Goal: Task Accomplishment & Management: Complete application form

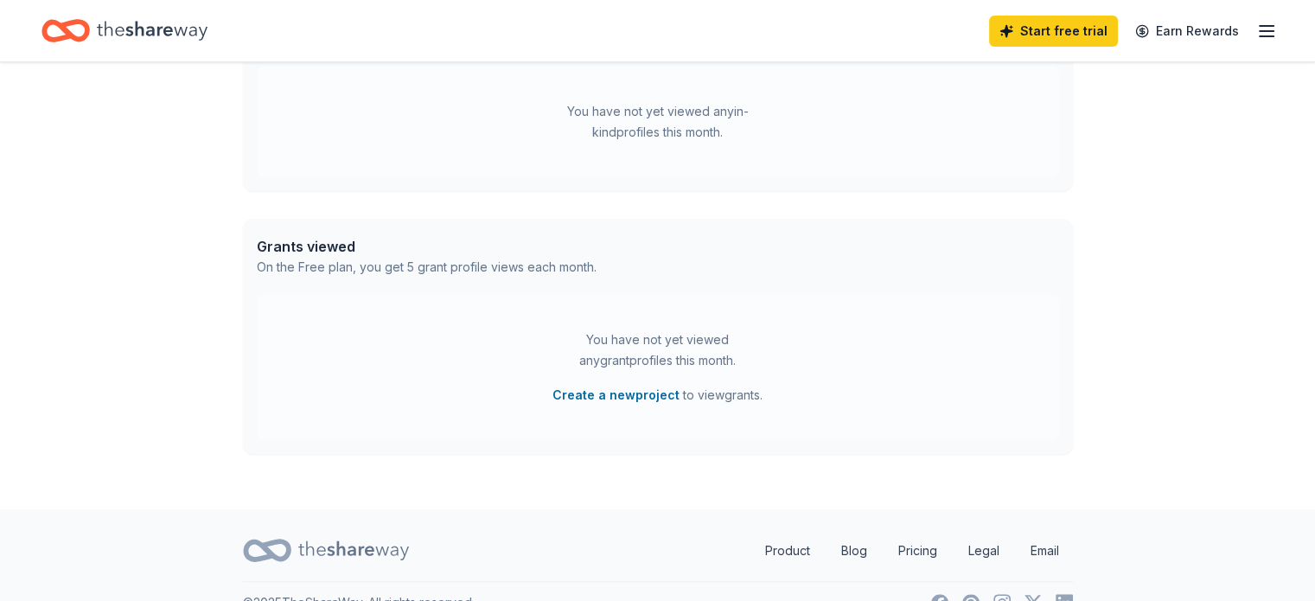
scroll to position [560, 0]
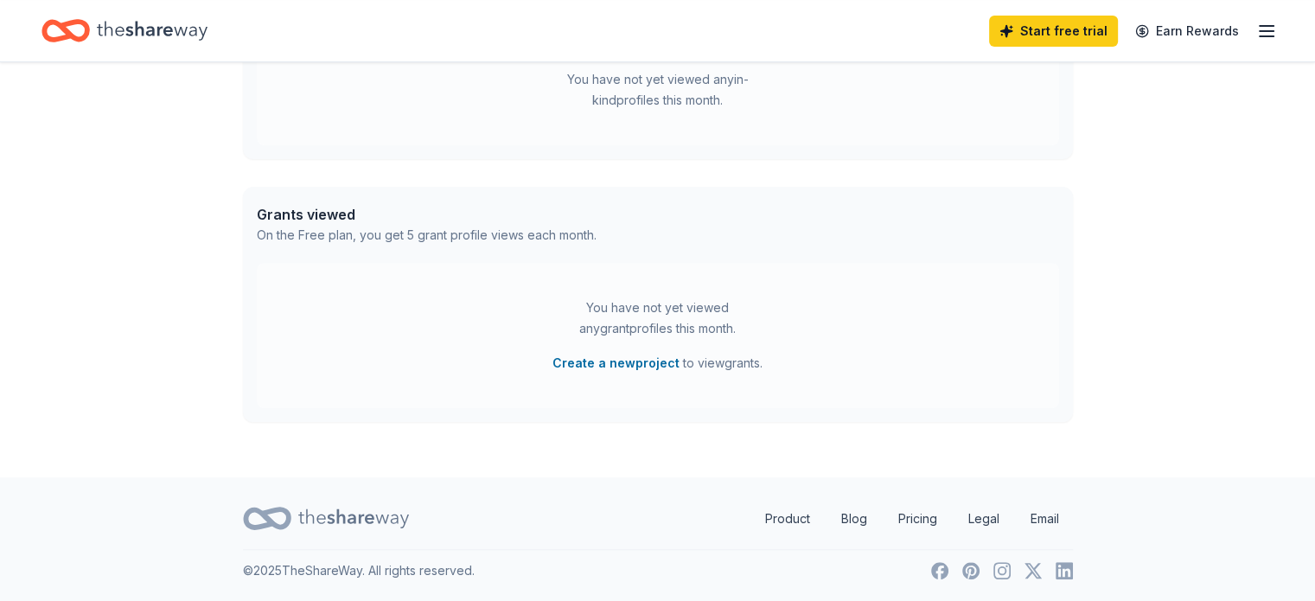
click at [935, 348] on div "You have not yet viewed any grant profiles this month. Create a new project to …" at bounding box center [658, 335] width 802 height 145
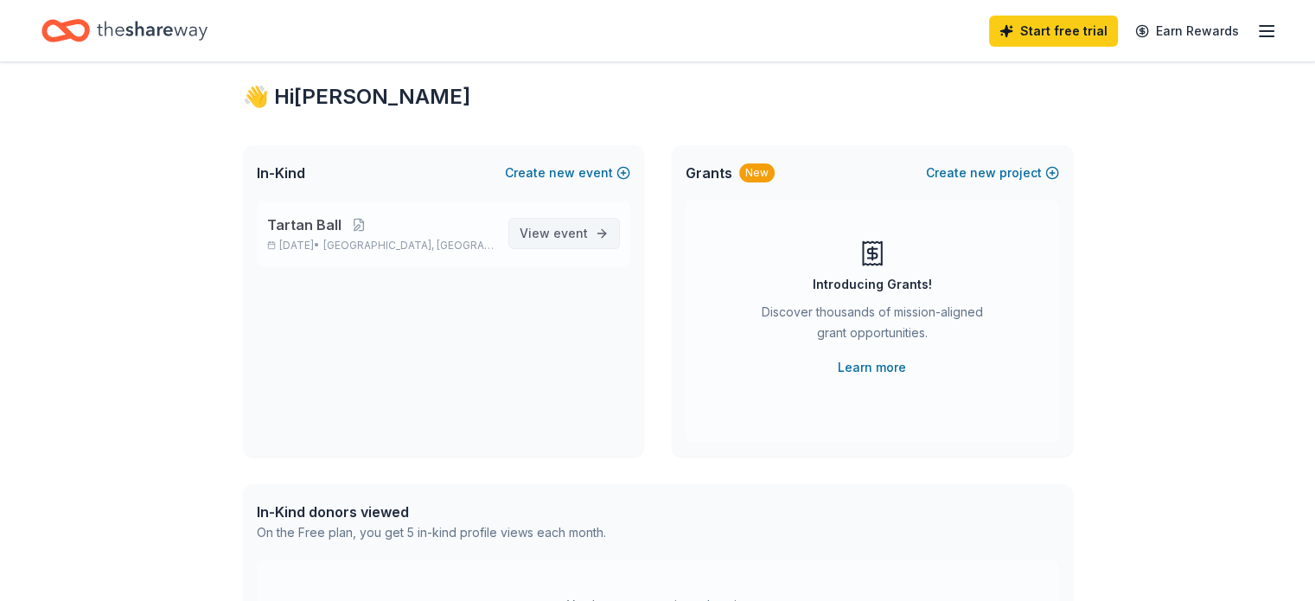
click at [567, 231] on span "event" at bounding box center [570, 233] width 35 height 15
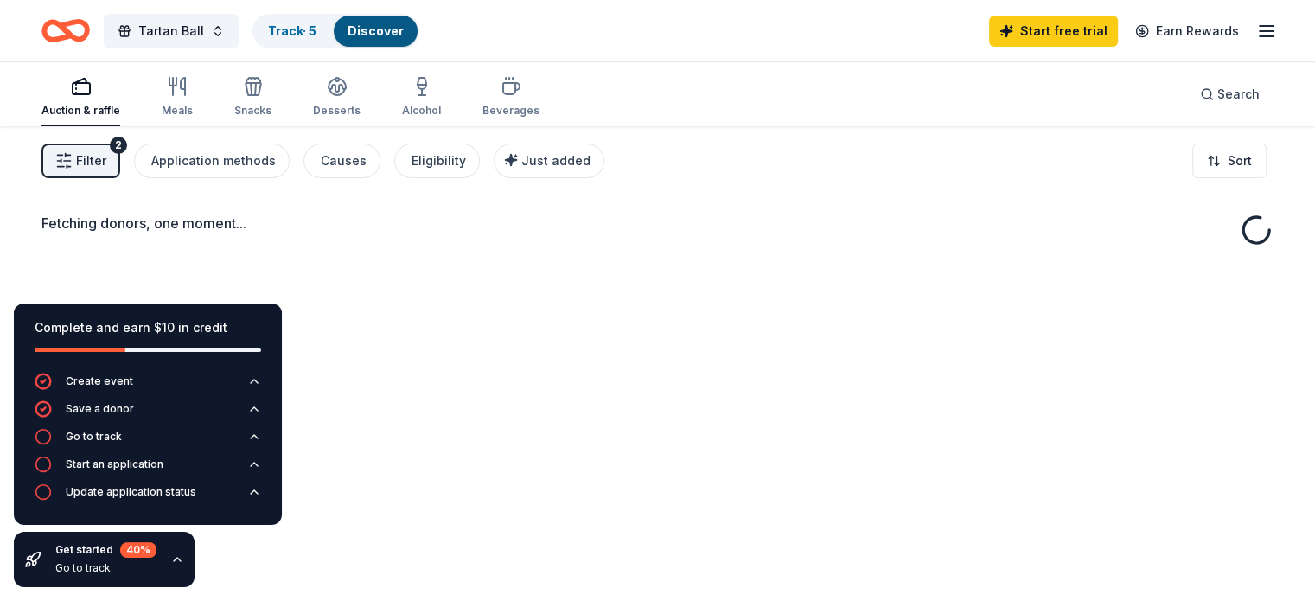
click at [863, 415] on div "Fetching donors, one moment..." at bounding box center [657, 426] width 1315 height 601
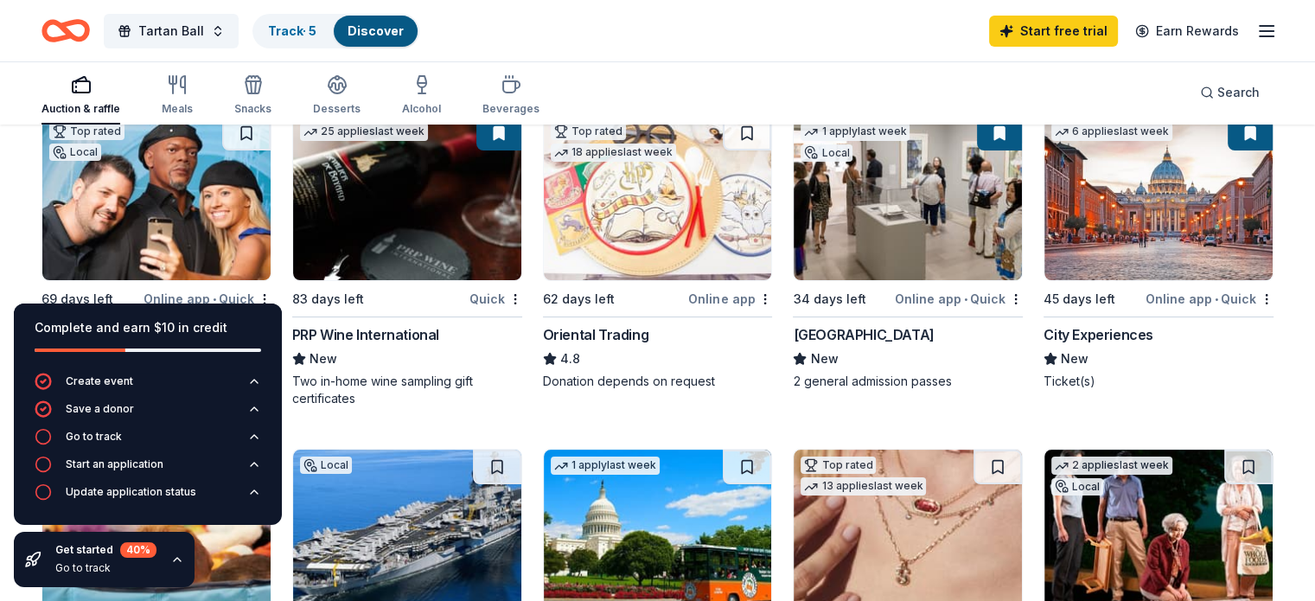
scroll to position [221, 0]
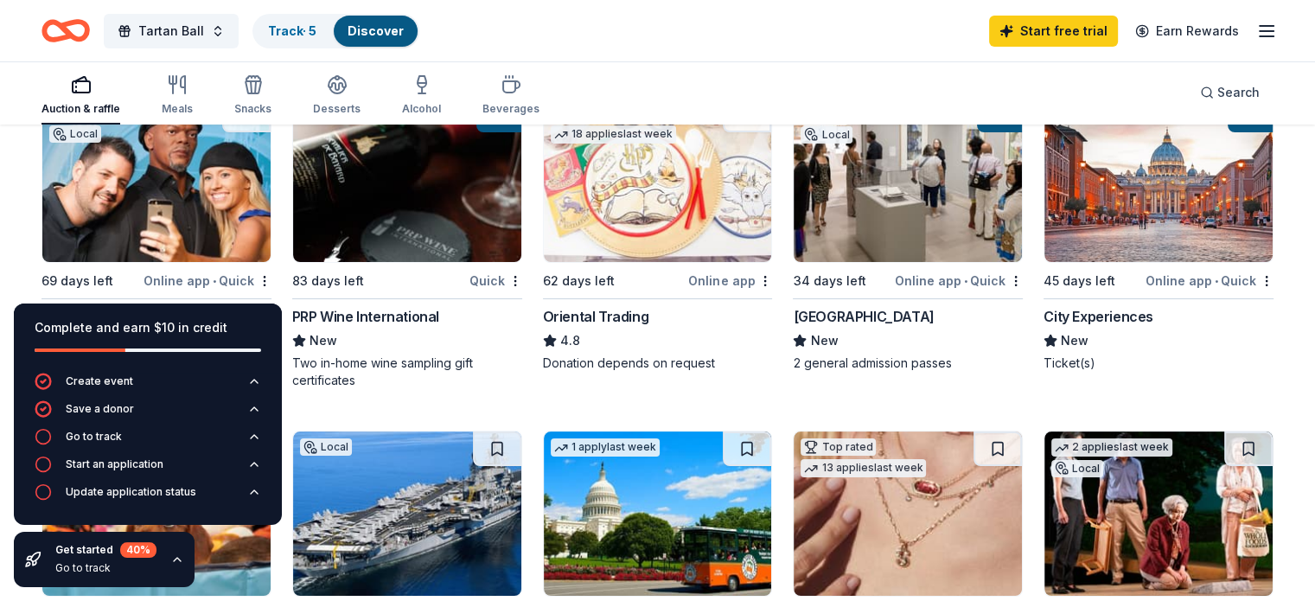
click at [746, 45] on div "Tartan Ball Track · 5 Discover Start free trial Earn Rewards" at bounding box center [657, 30] width 1232 height 41
click at [175, 559] on icon "button" at bounding box center [177, 559] width 14 height 14
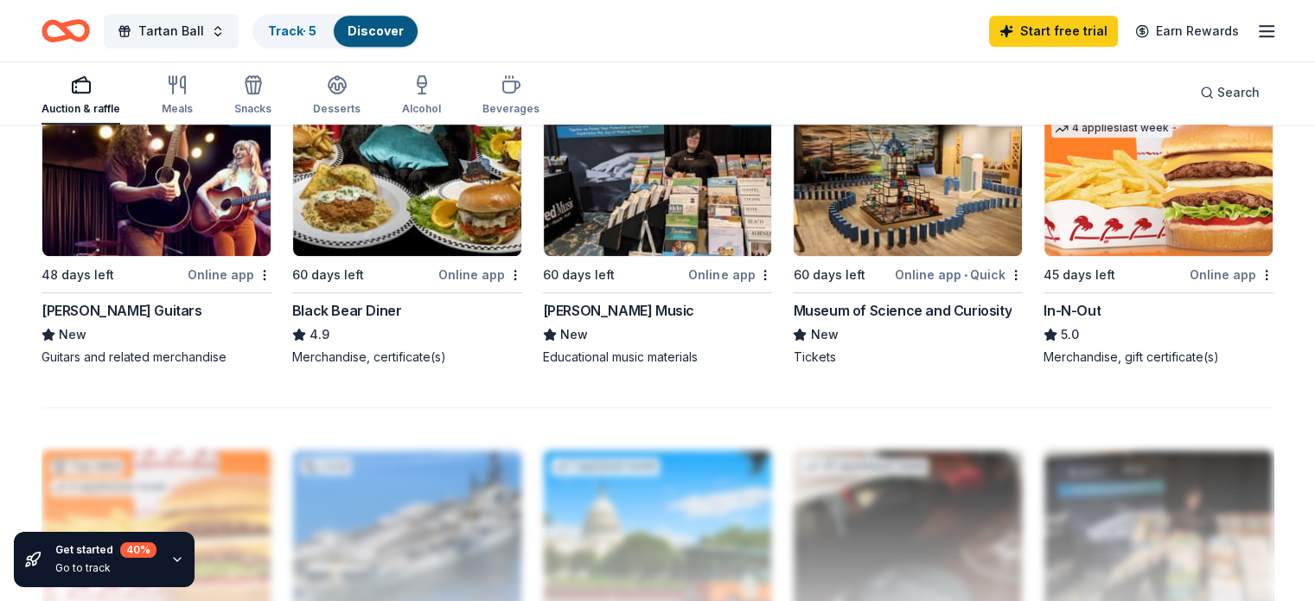
scroll to position [1236, 0]
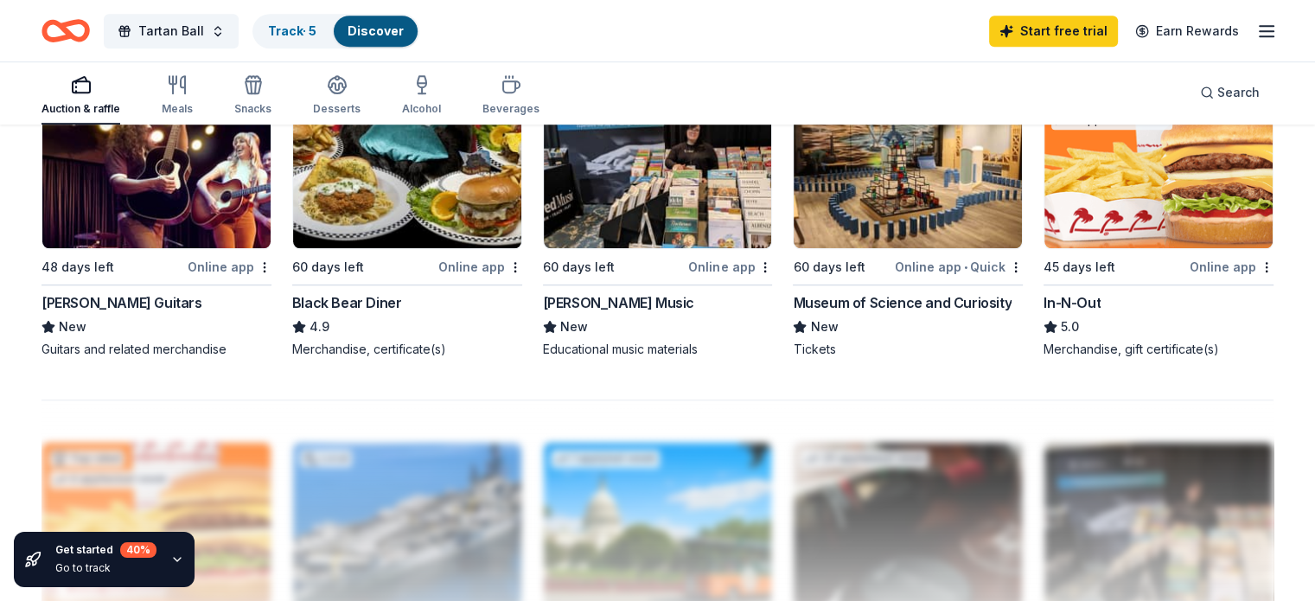
click at [601, 292] on div "Alfred Music" at bounding box center [618, 302] width 151 height 21
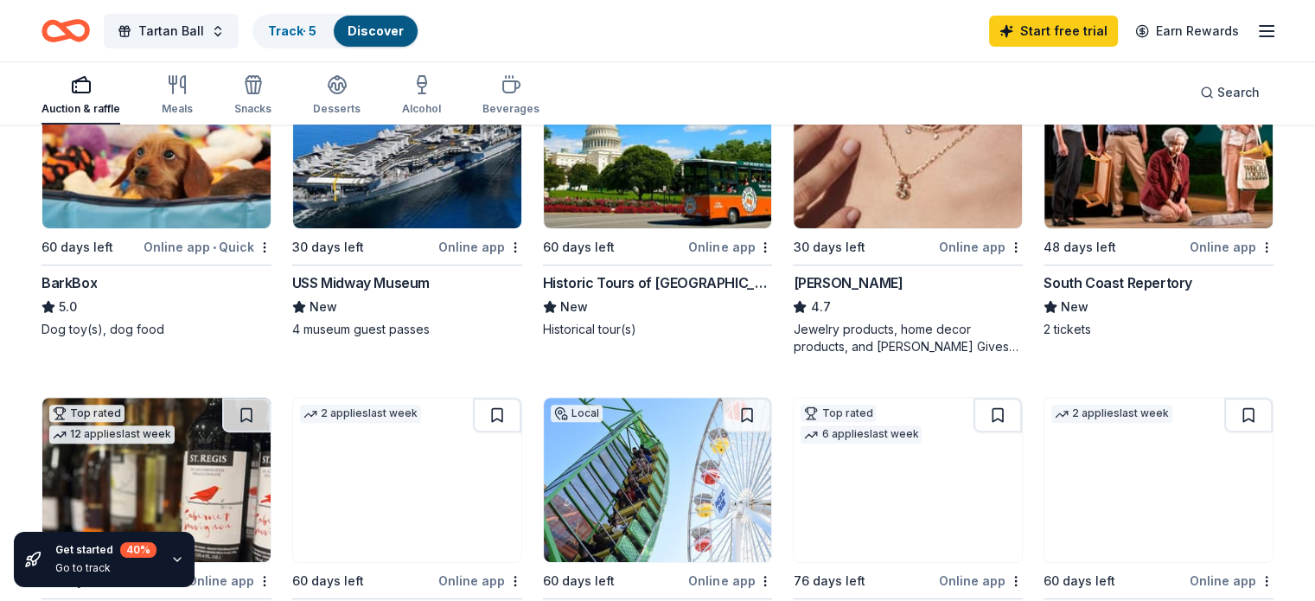
scroll to position [596, 0]
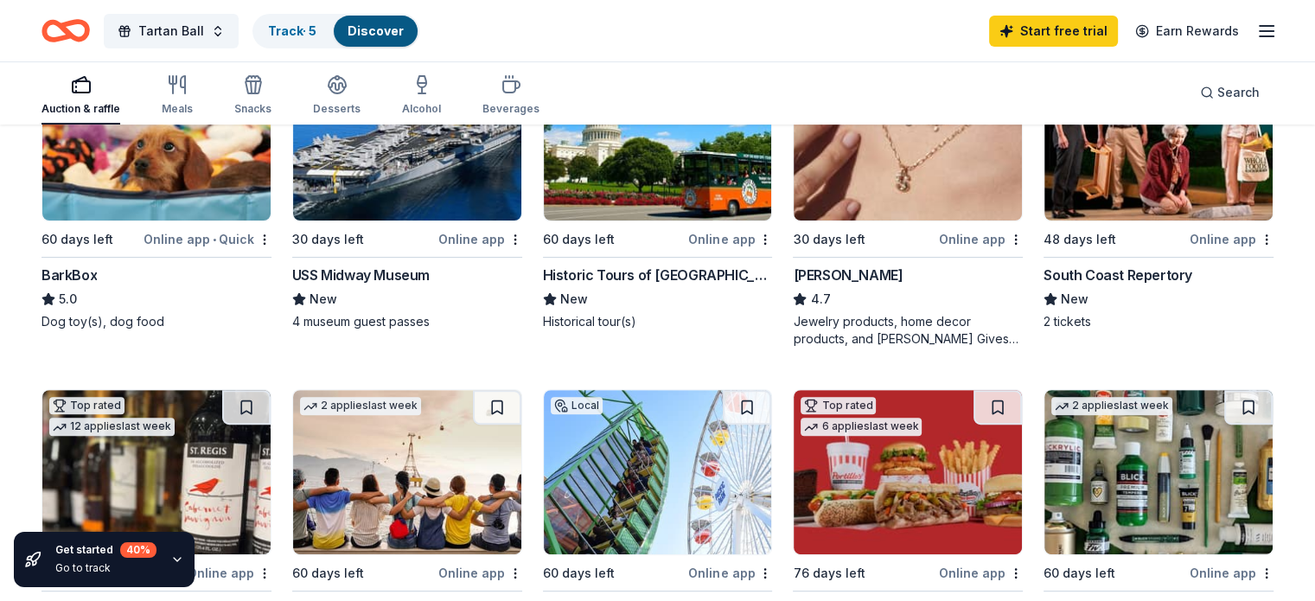
click at [424, 267] on div "USS Midway Museum" at bounding box center [360, 274] width 137 height 21
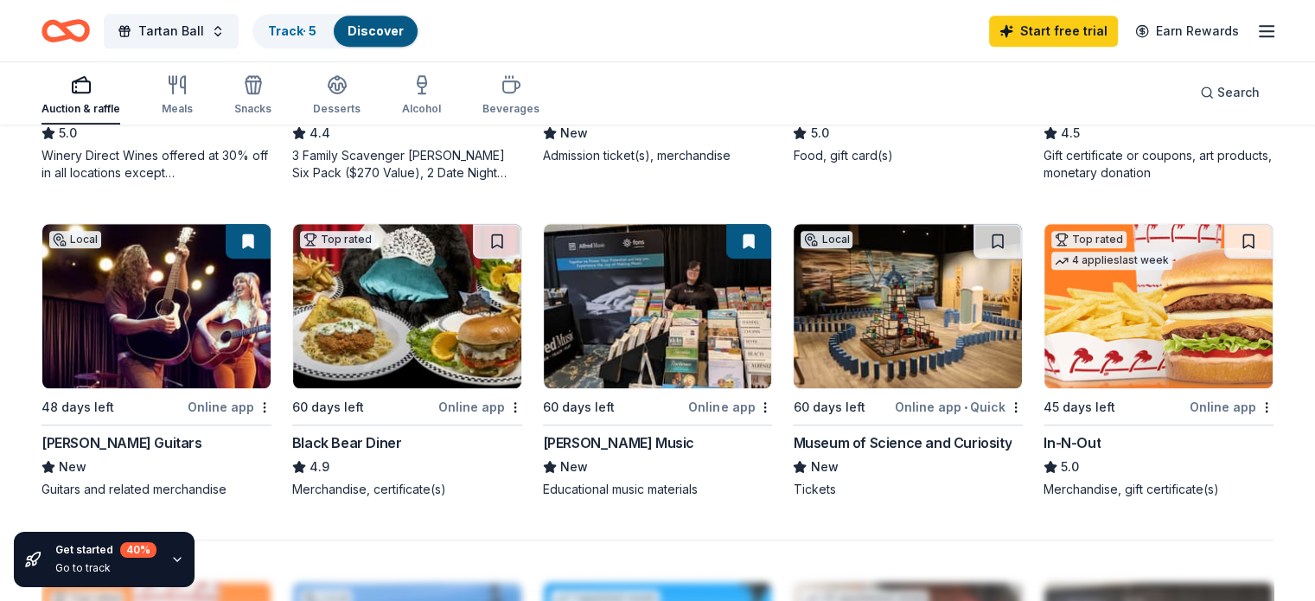
scroll to position [970, 0]
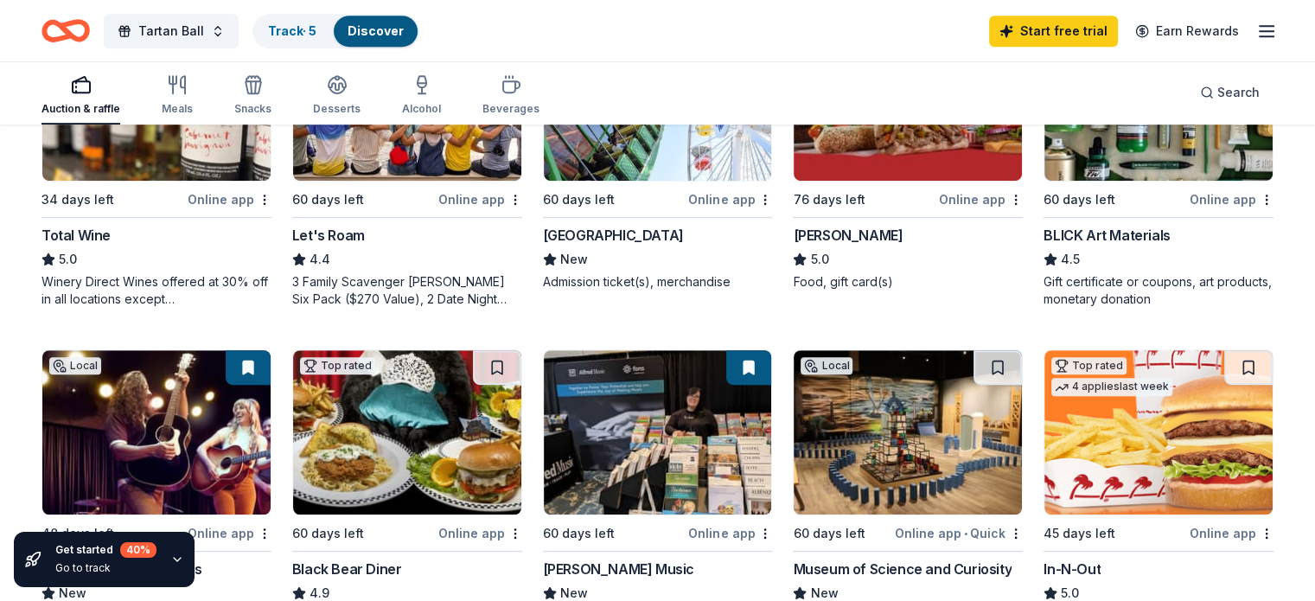
click at [1137, 467] on img at bounding box center [1158, 432] width 228 height 164
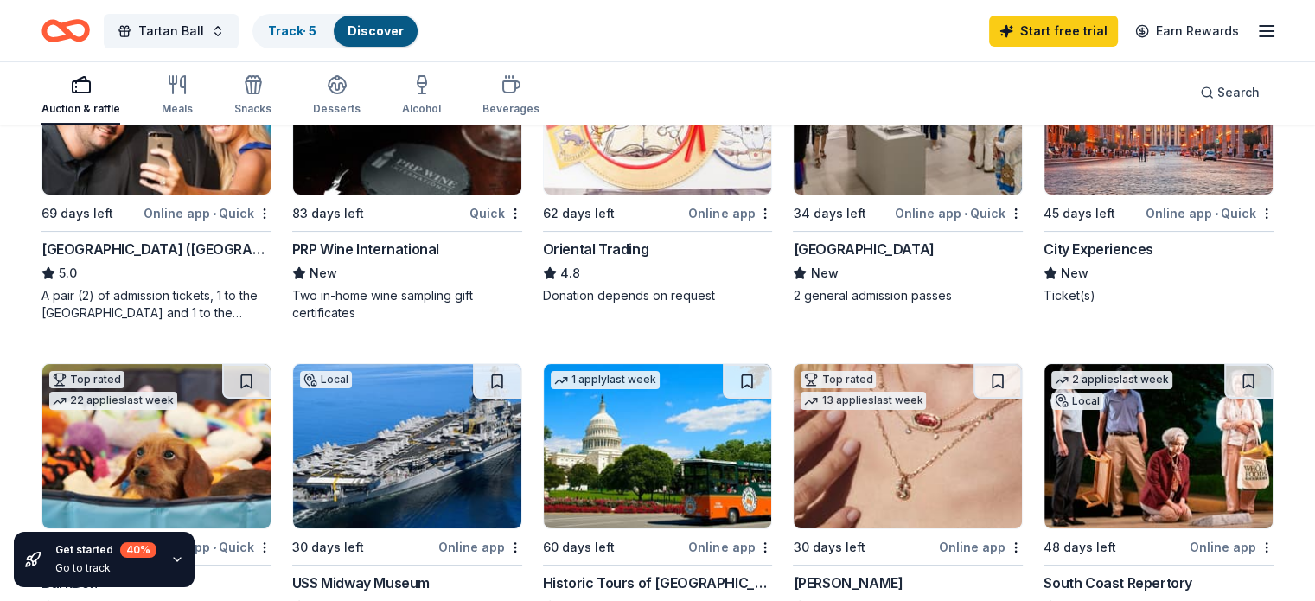
scroll to position [291, 0]
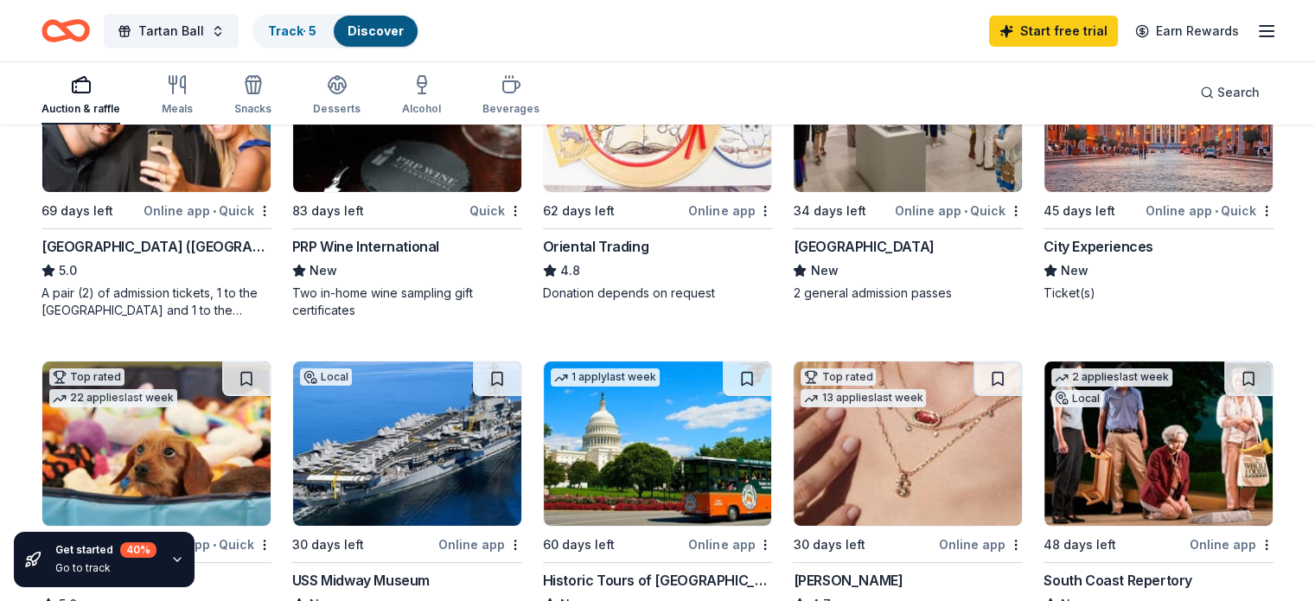
click at [1182, 491] on img at bounding box center [1158, 443] width 228 height 164
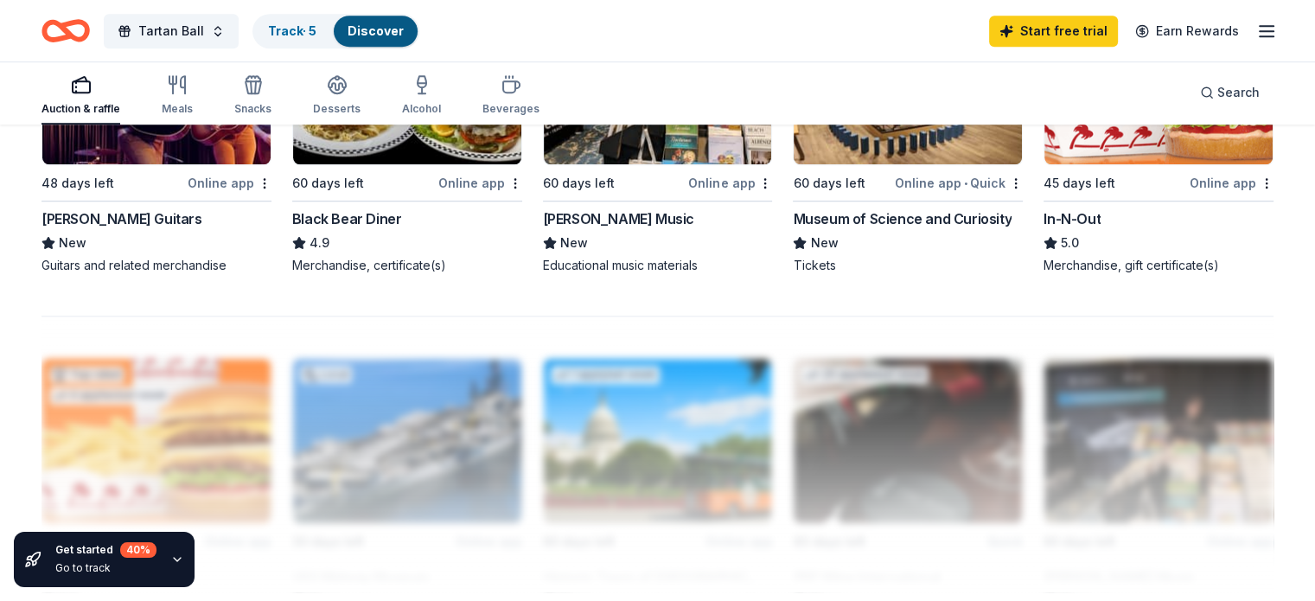
scroll to position [1306, 0]
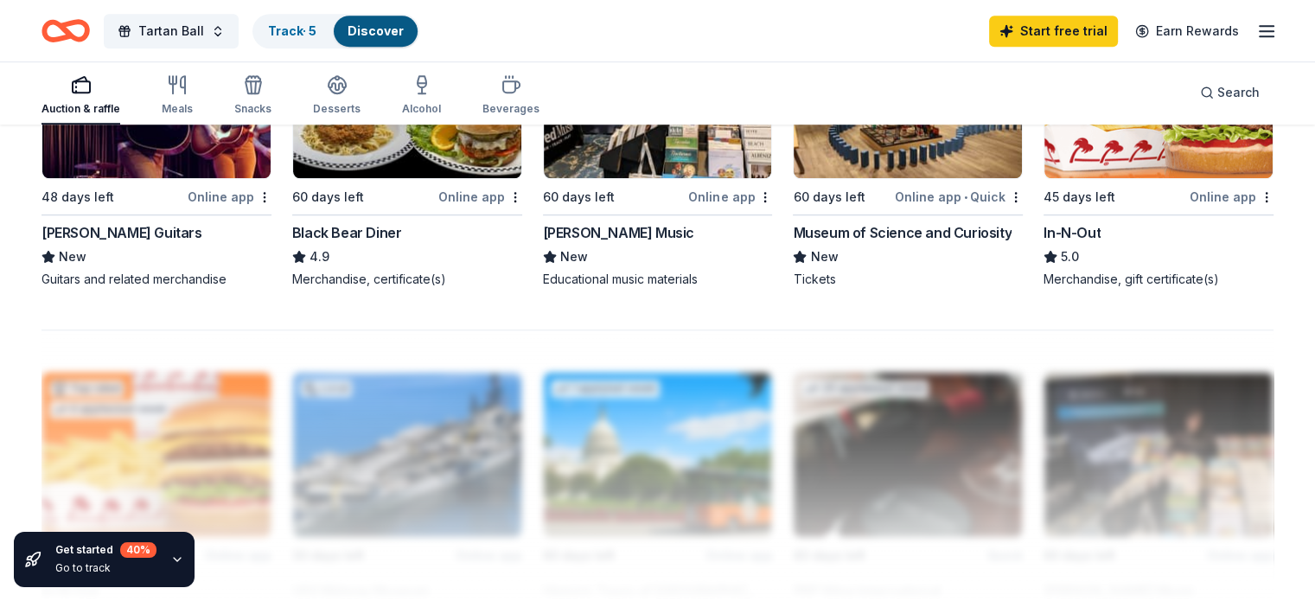
click at [146, 231] on div "Taylor Guitars" at bounding box center [121, 232] width 161 height 21
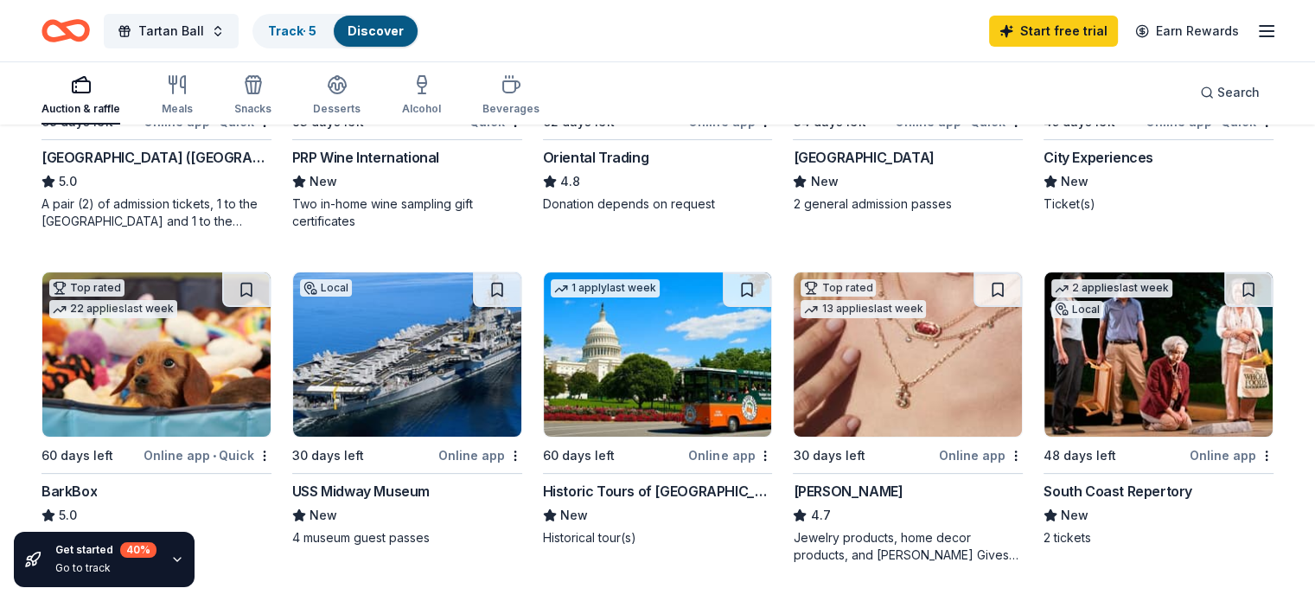
scroll to position [373, 0]
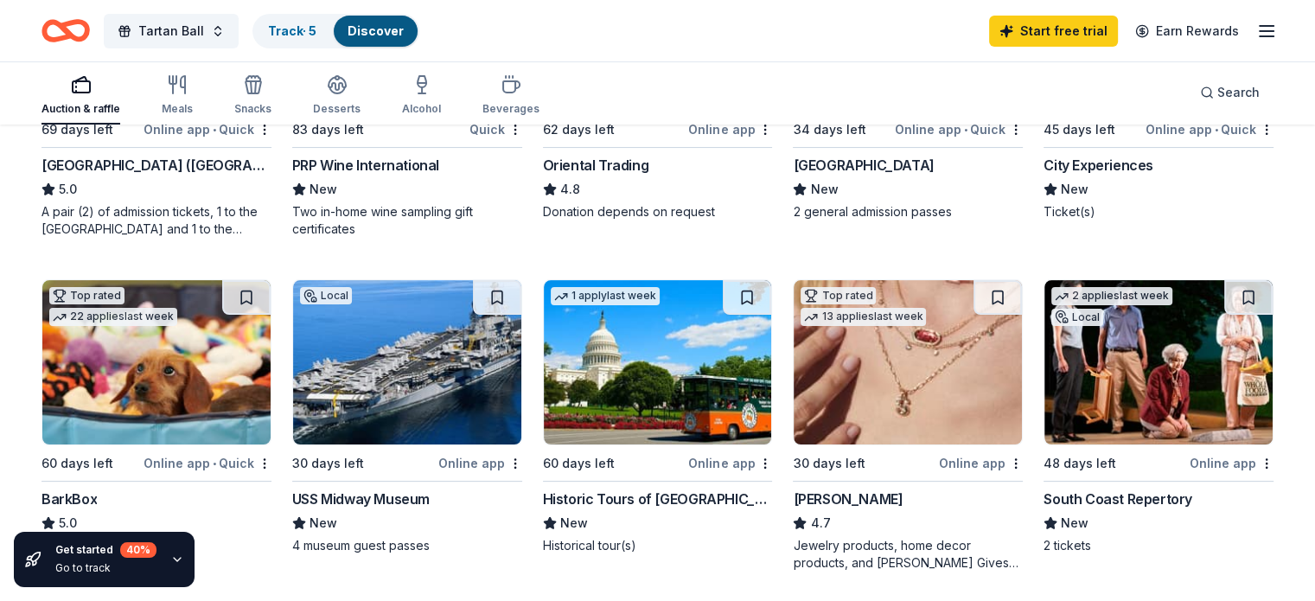
click at [826, 494] on div "Kendra Scott" at bounding box center [848, 498] width 110 height 21
click at [844, 494] on div "Kendra Scott" at bounding box center [848, 498] width 110 height 21
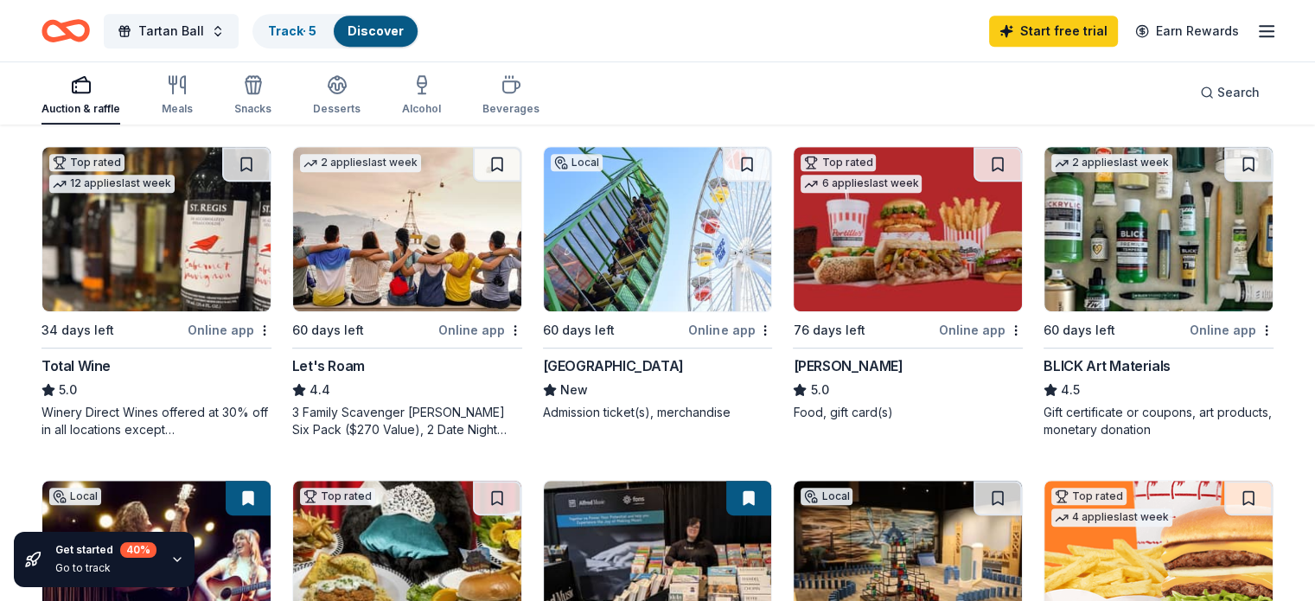
scroll to position [846, 0]
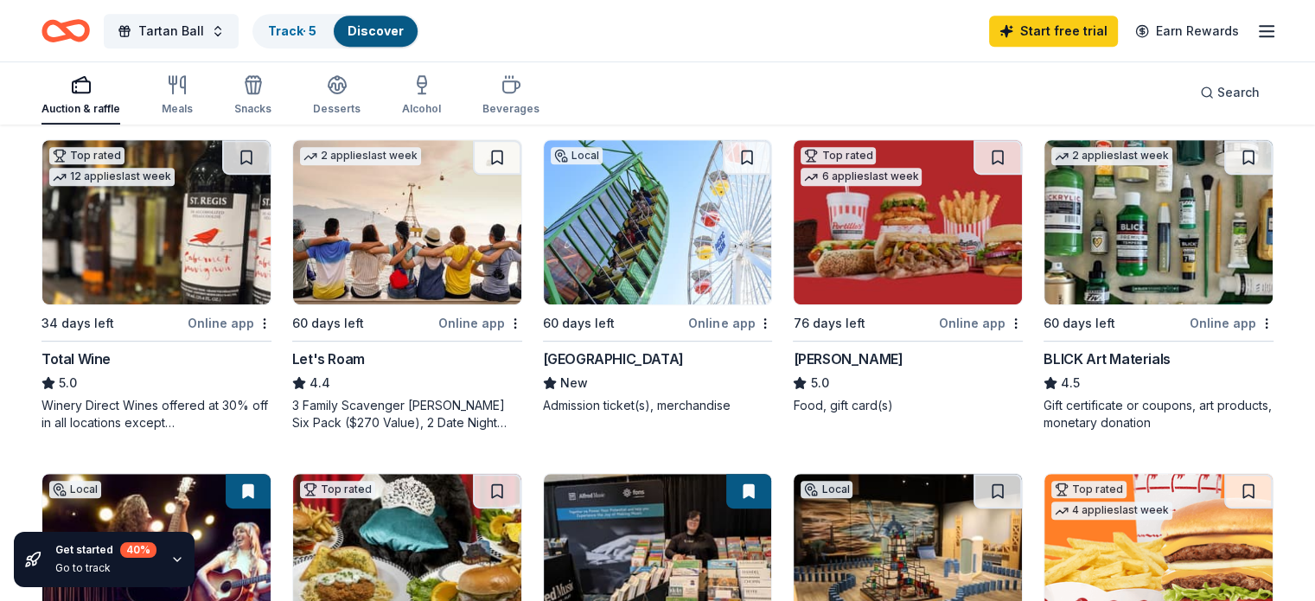
click at [481, 402] on div "3 Family Scavenger [PERSON_NAME] Six Pack ($270 Value), 2 Date Night Scavenger …" at bounding box center [407, 414] width 230 height 35
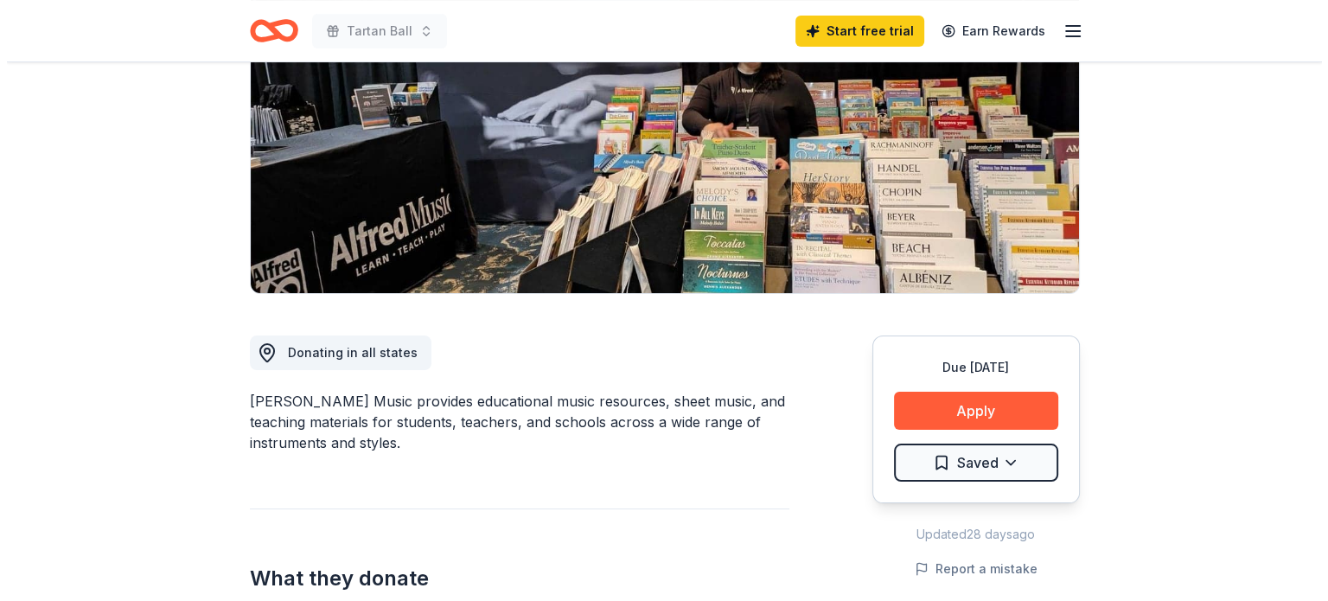
scroll to position [242, 0]
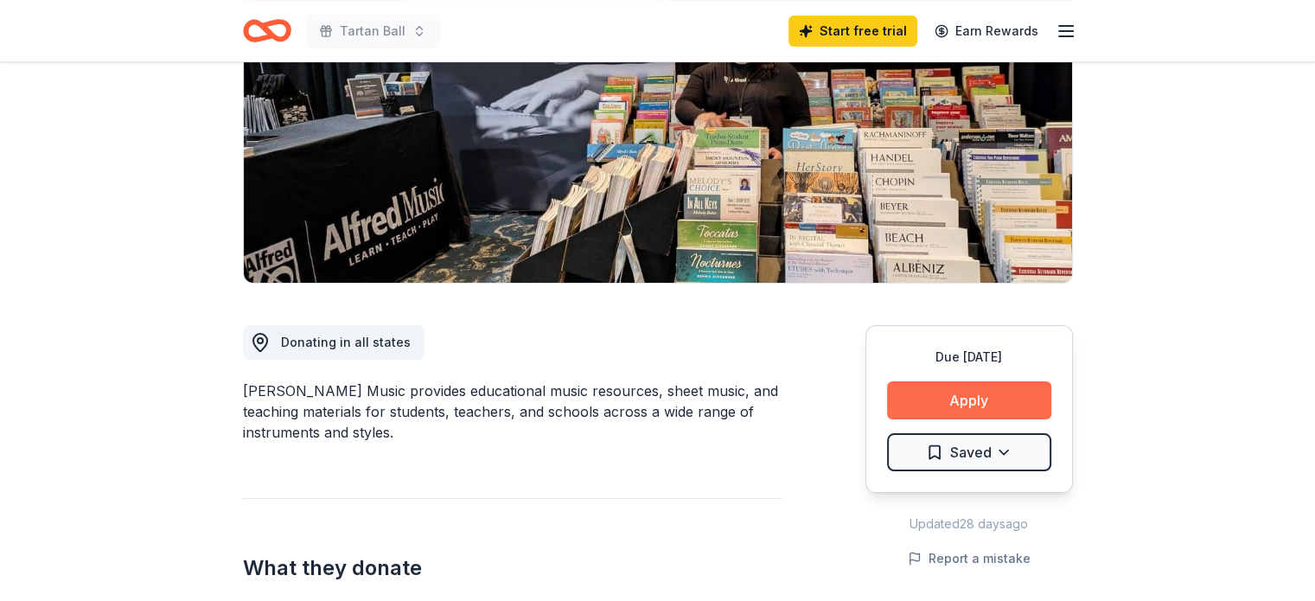
click at [987, 400] on button "Apply" at bounding box center [969, 400] width 164 height 38
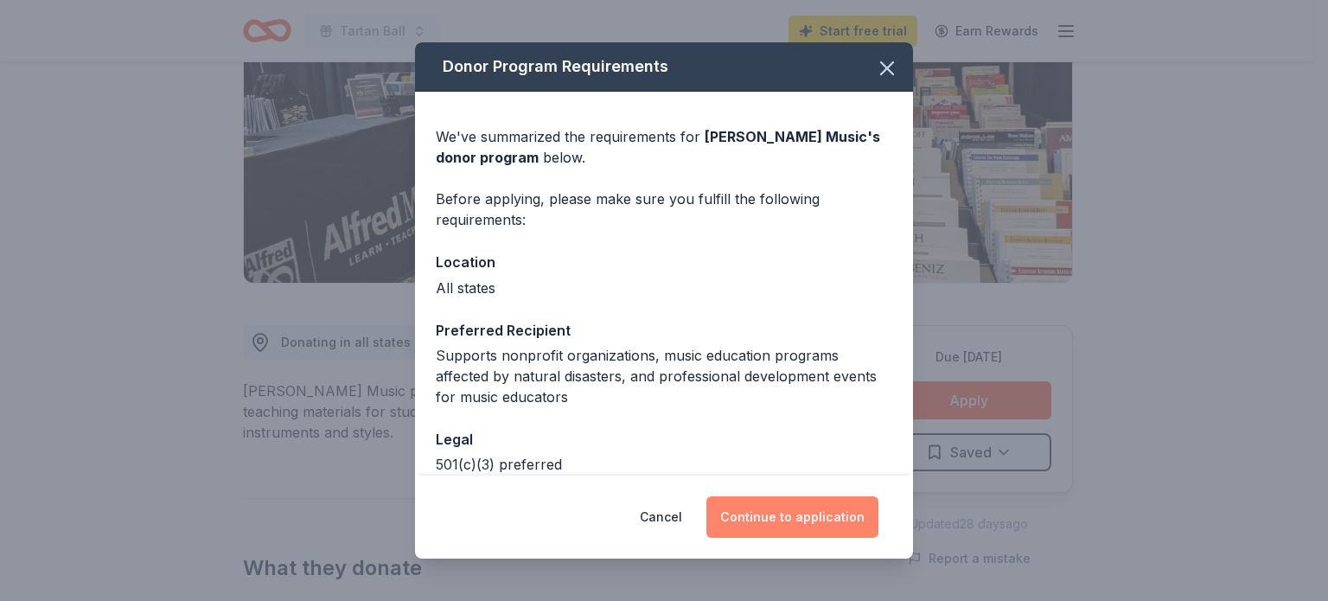
click at [823, 507] on button "Continue to application" at bounding box center [792, 516] width 172 height 41
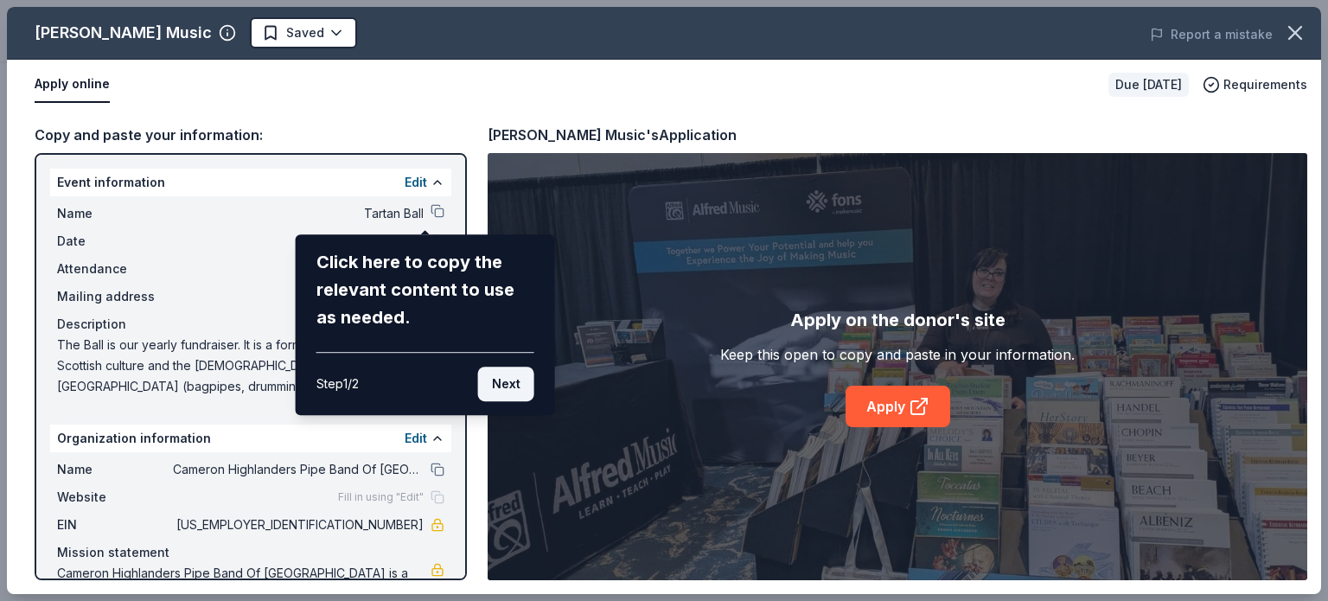
click at [509, 382] on button "Next" at bounding box center [506, 383] width 56 height 35
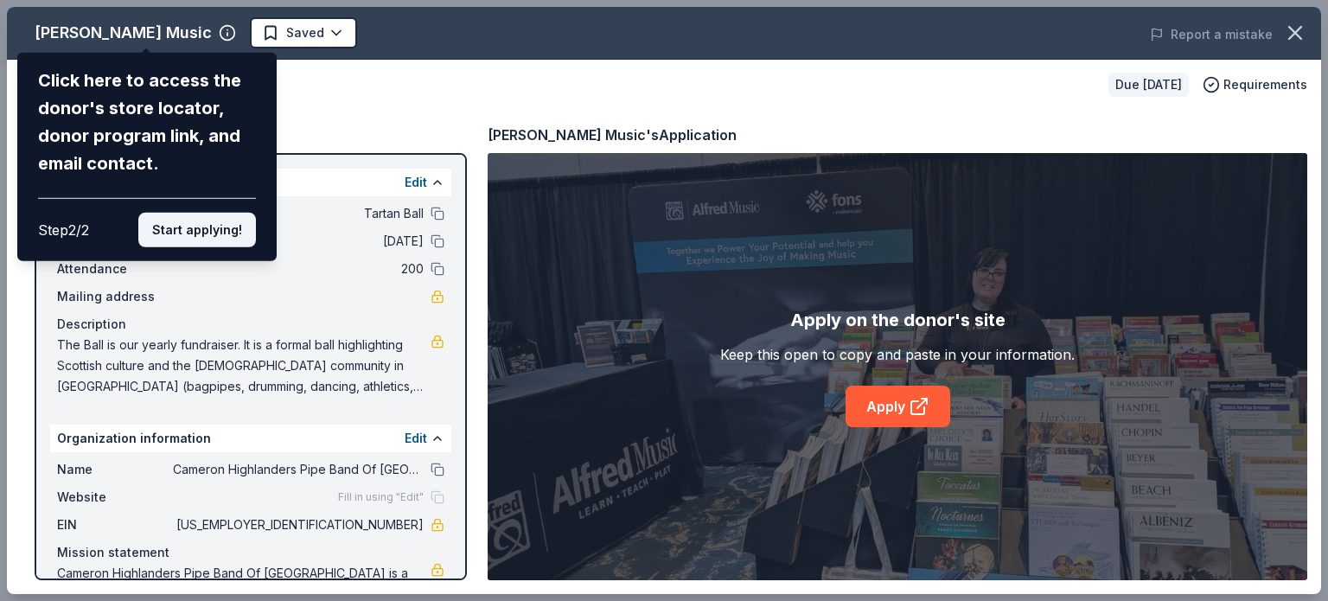
click at [224, 231] on button "Start applying!" at bounding box center [197, 230] width 118 height 35
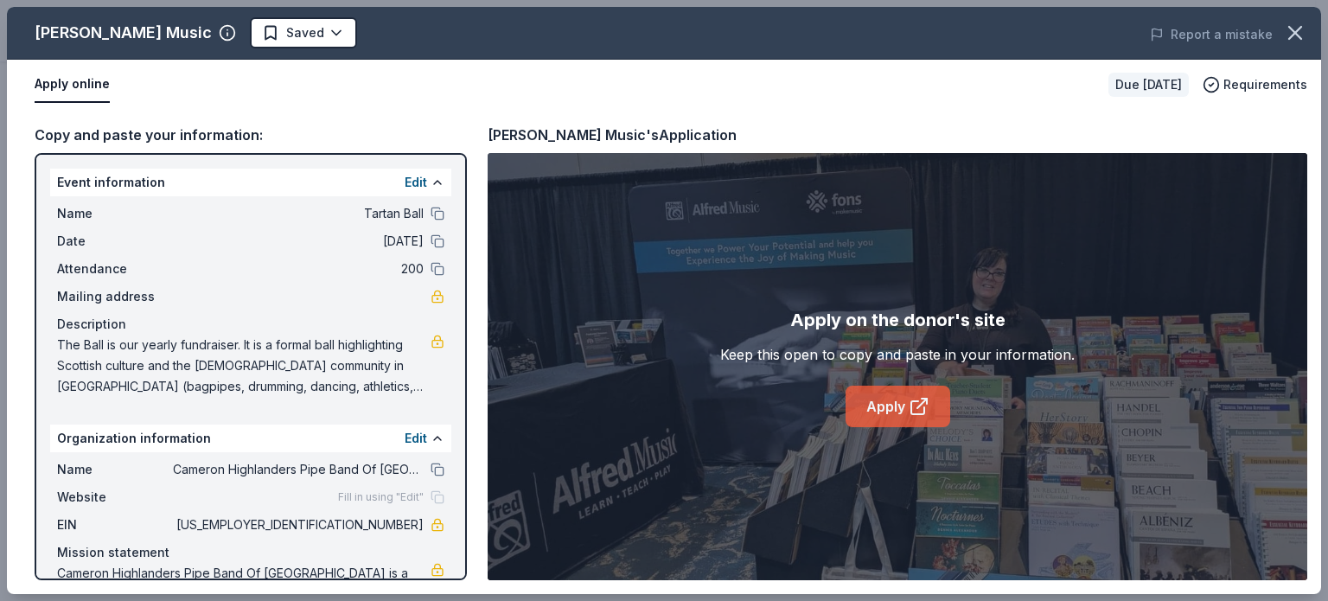
click at [872, 411] on link "Apply" at bounding box center [897, 405] width 105 height 41
click at [829, 112] on div "Copy and paste your information: Event information Edit Name Tartan Ball Date 1…" at bounding box center [664, 352] width 1314 height 484
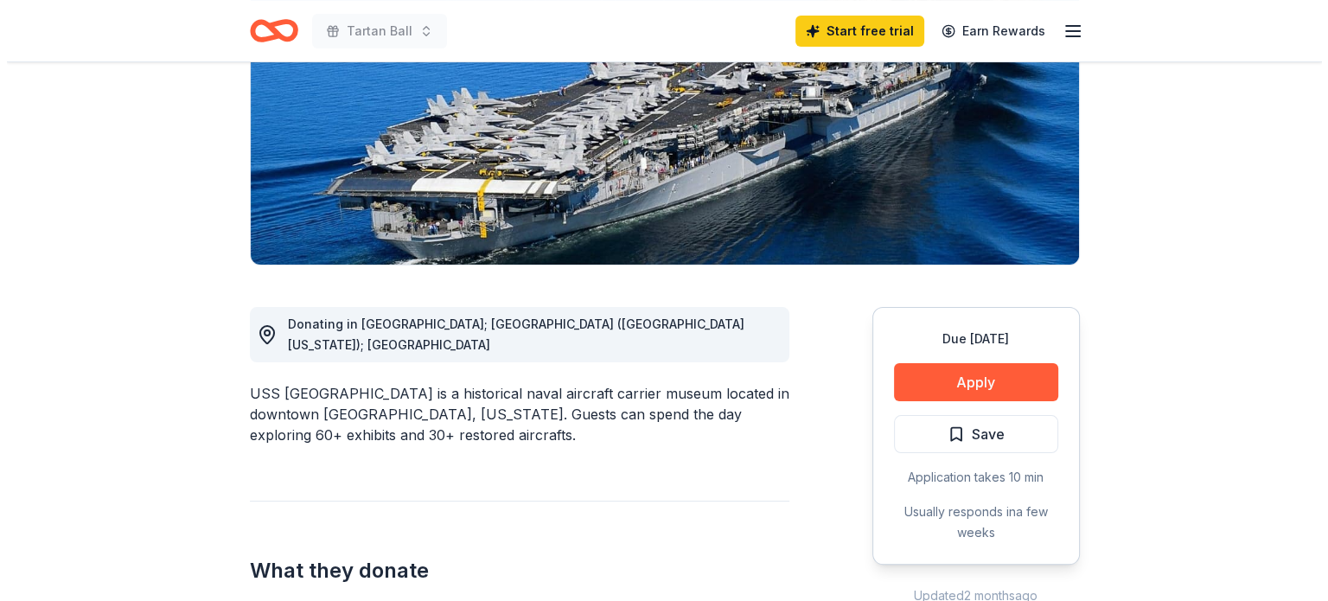
scroll to position [263, 0]
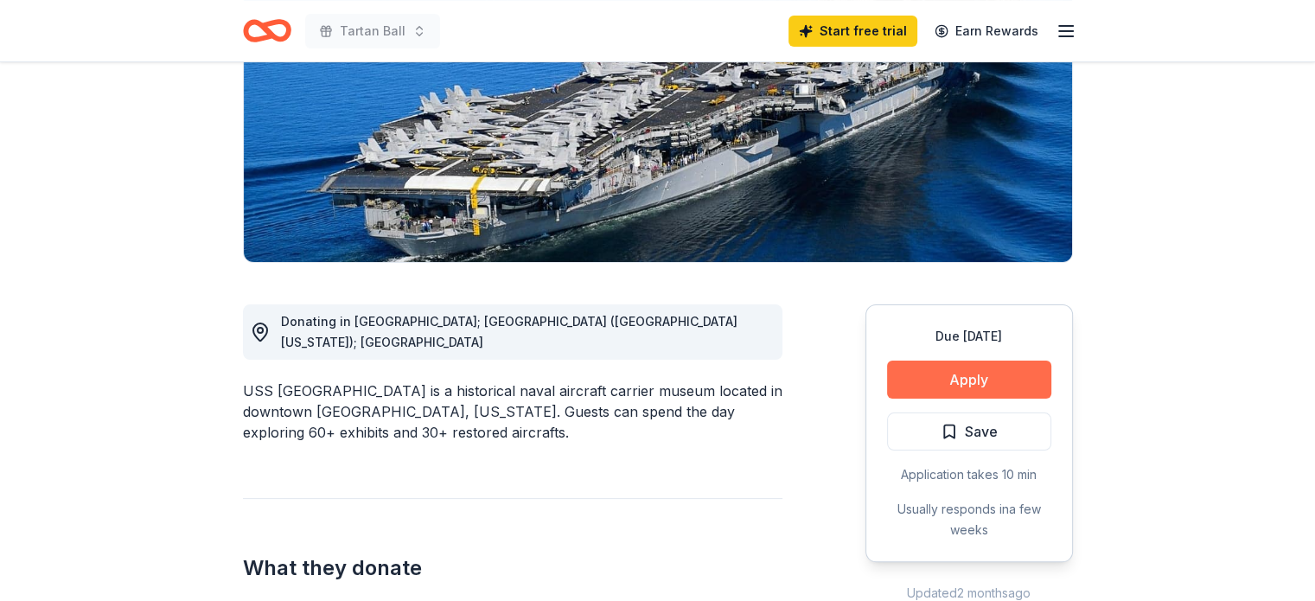
click at [940, 383] on button "Apply" at bounding box center [969, 379] width 164 height 38
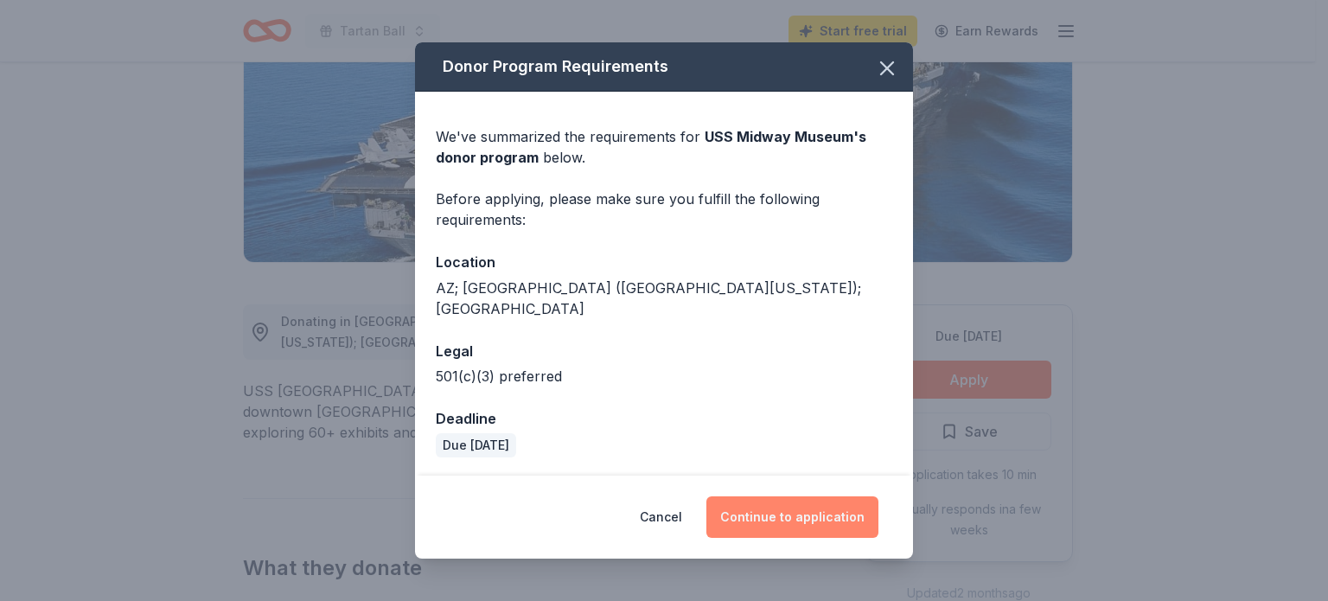
click at [840, 508] on button "Continue to application" at bounding box center [792, 516] width 172 height 41
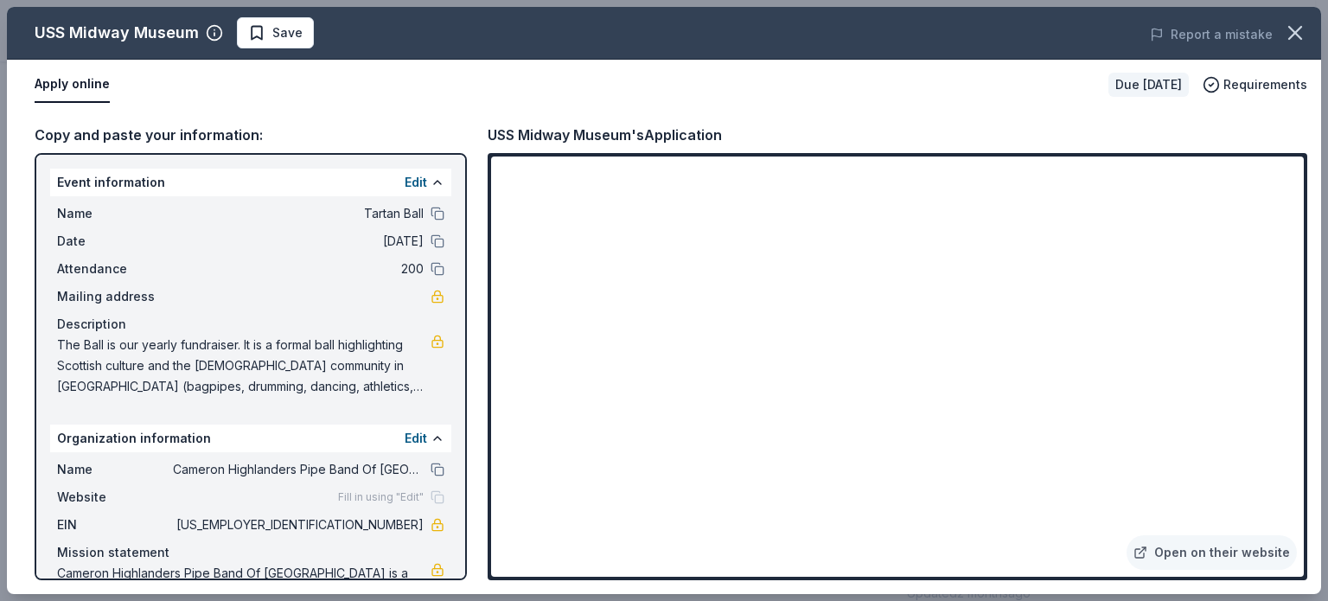
drag, startPoint x: 341, startPoint y: 528, endPoint x: 401, endPoint y: 526, distance: 59.7
click at [401, 526] on span "33-0261505" at bounding box center [298, 524] width 251 height 21
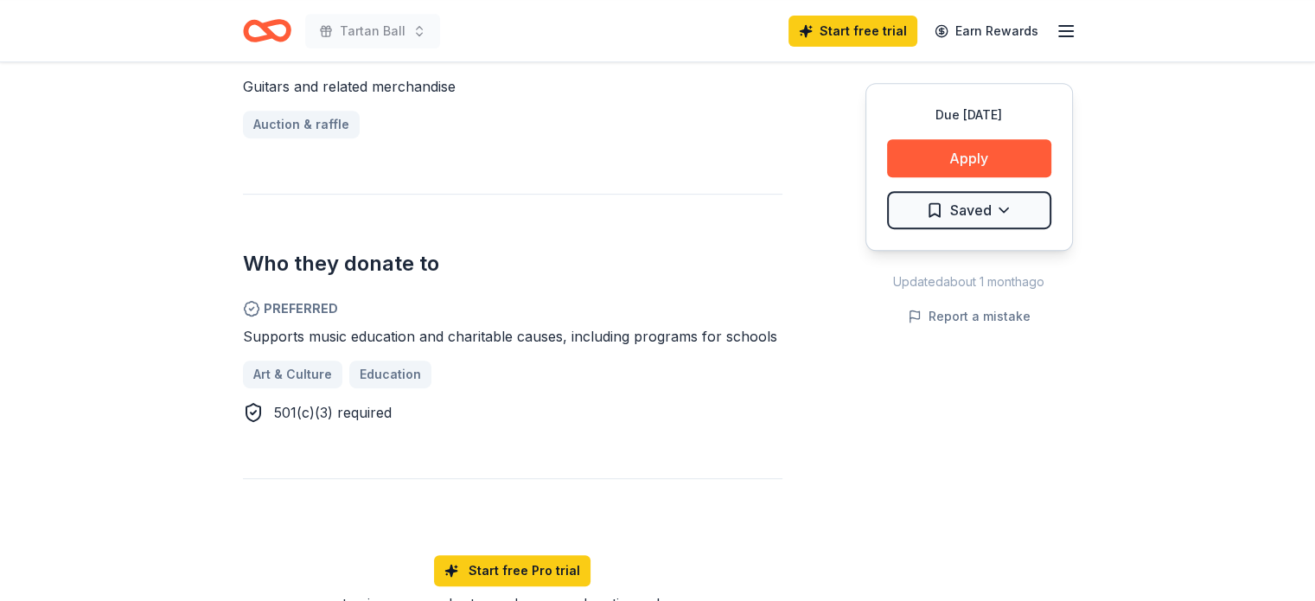
scroll to position [761, 0]
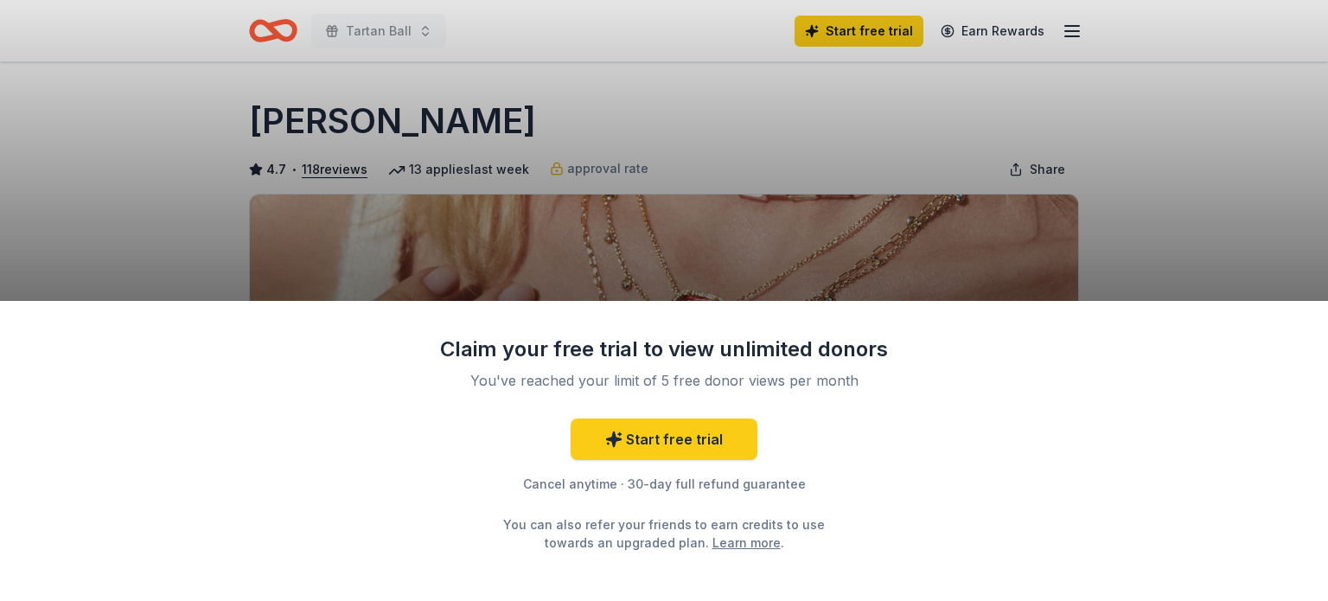
click at [1202, 232] on div "Claim your free trial to view unlimited donors You've reached your limit of 5 f…" at bounding box center [664, 300] width 1328 height 601
click at [1203, 216] on div "Claim your free trial to view unlimited donors You've reached your limit of 5 f…" at bounding box center [664, 300] width 1328 height 601
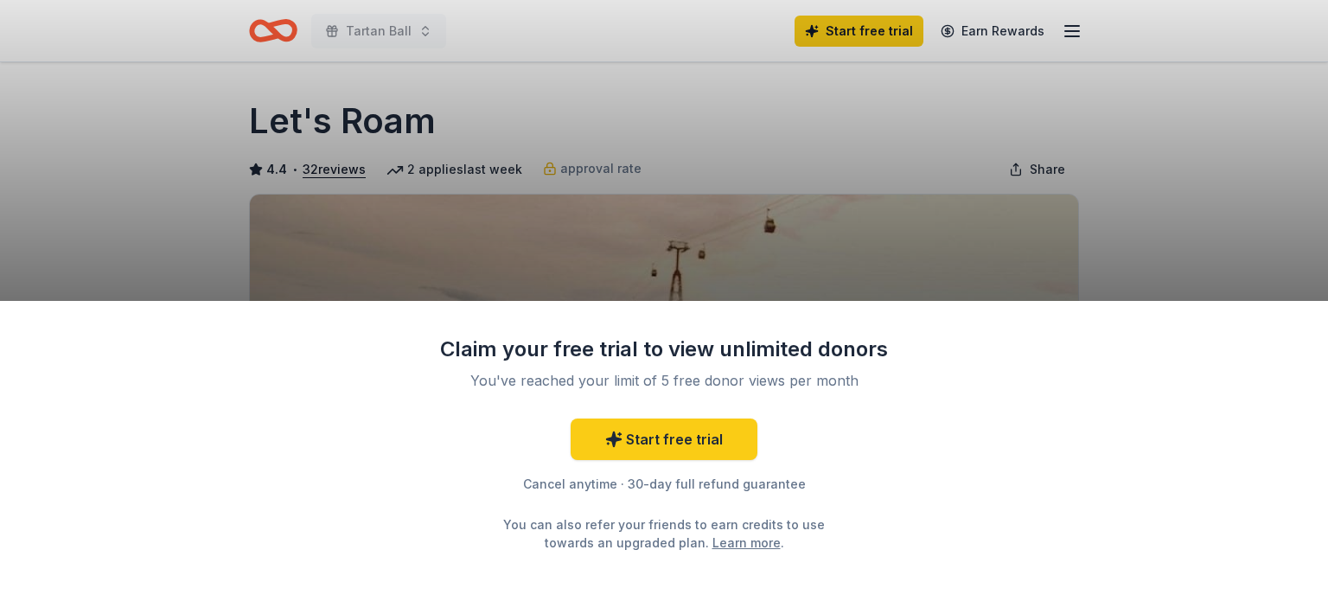
click at [1165, 401] on div "Claim your free trial to view unlimited donors You've reached your limit of 5 f…" at bounding box center [664, 451] width 1328 height 301
click at [1176, 221] on div "Claim your free trial to view unlimited donors You've reached your limit of 5 f…" at bounding box center [664, 300] width 1328 height 601
